Goal: Task Accomplishment & Management: Manage account settings

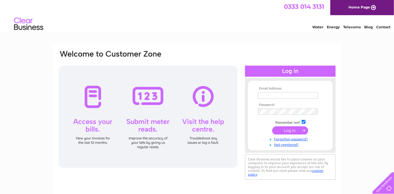
click at [279, 96] on input "text" at bounding box center [288, 95] width 60 height 6
type input "fairfield4@virginmedia.com"
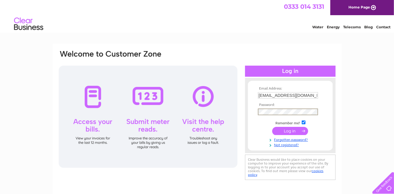
click at [272, 127] on input "submit" at bounding box center [290, 131] width 36 height 8
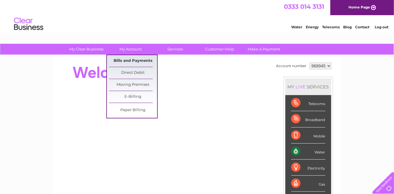
click at [136, 61] on link "Bills and Payments" at bounding box center [133, 61] width 48 height 12
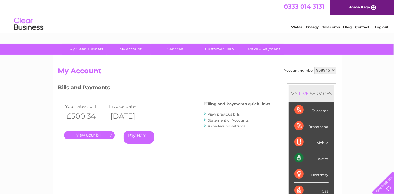
click at [103, 137] on link "." at bounding box center [89, 135] width 51 height 8
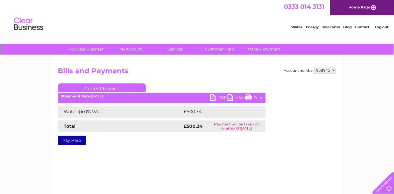
click at [213, 98] on link "PDF" at bounding box center [219, 98] width 18 height 8
click at [385, 27] on link "Log out" at bounding box center [382, 27] width 14 height 4
